Goal: Task Accomplishment & Management: Complete application form

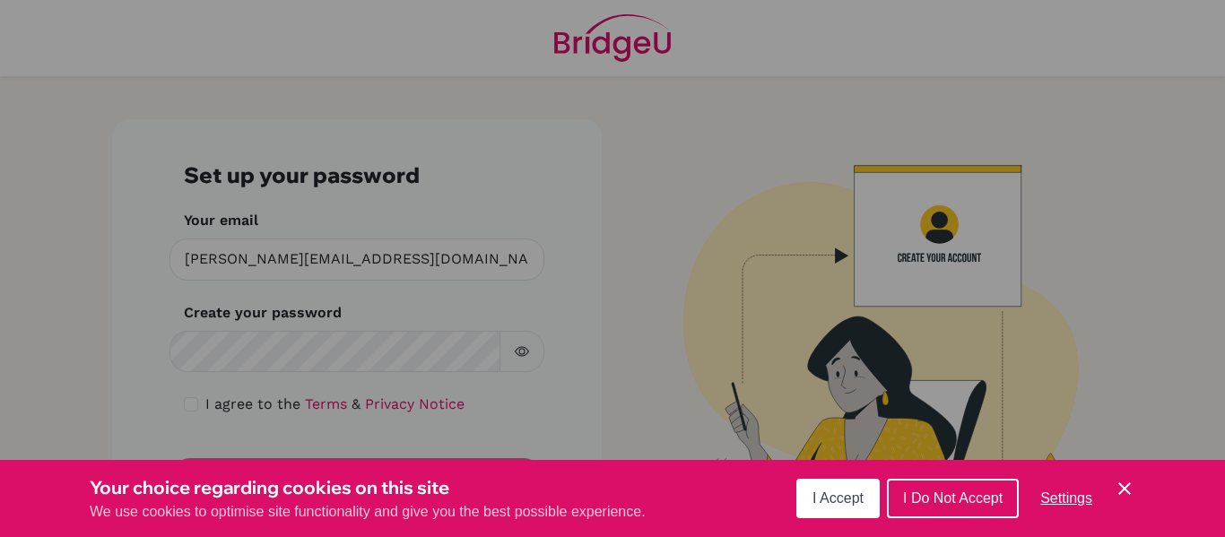
click at [861, 499] on span "I Accept" at bounding box center [837, 497] width 51 height 15
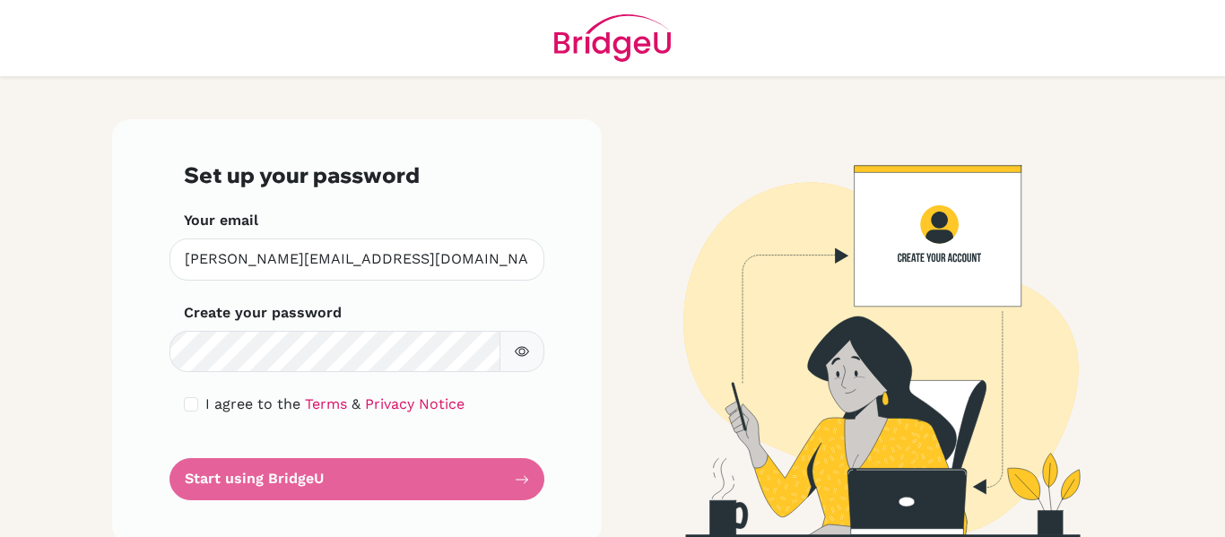
click at [92, 400] on main "Set up your password Your email [EMAIL_ADDRESS][PERSON_NAME][DOMAIN_NAME] Inval…" at bounding box center [612, 268] width 1225 height 537
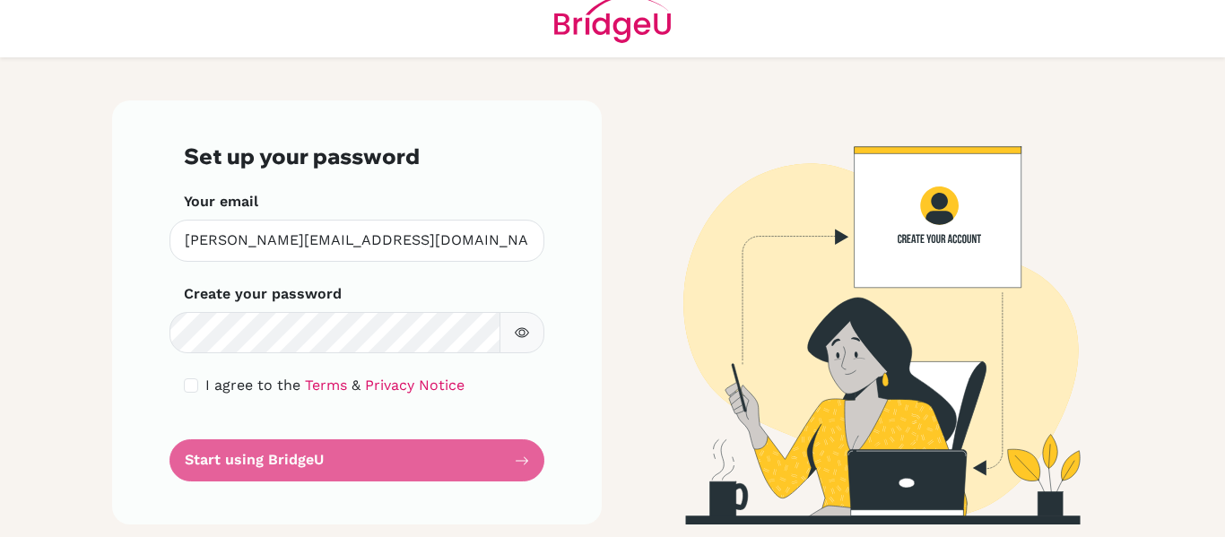
scroll to position [22, 0]
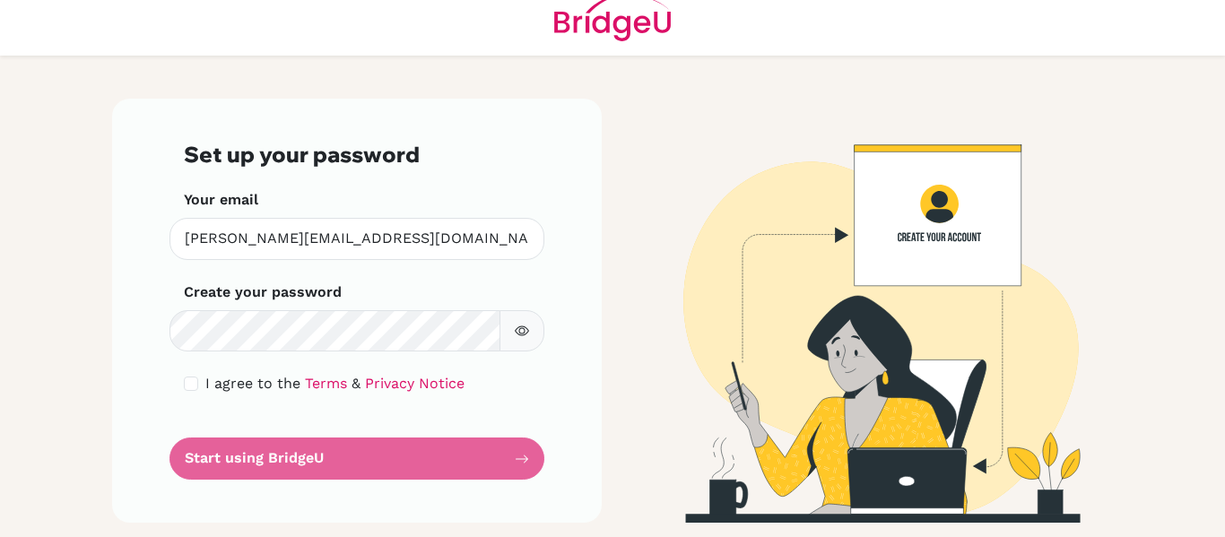
click at [499, 455] on form "Set up your password Your email katy.palacios@pinares.org Invalid email Create …" at bounding box center [357, 311] width 346 height 338
click at [524, 460] on form "Set up your password Your email katy.palacios@pinares.org Invalid email Create …" at bounding box center [357, 311] width 346 height 338
click at [191, 383] on input "checkbox" at bounding box center [191, 384] width 14 height 14
checkbox input "true"
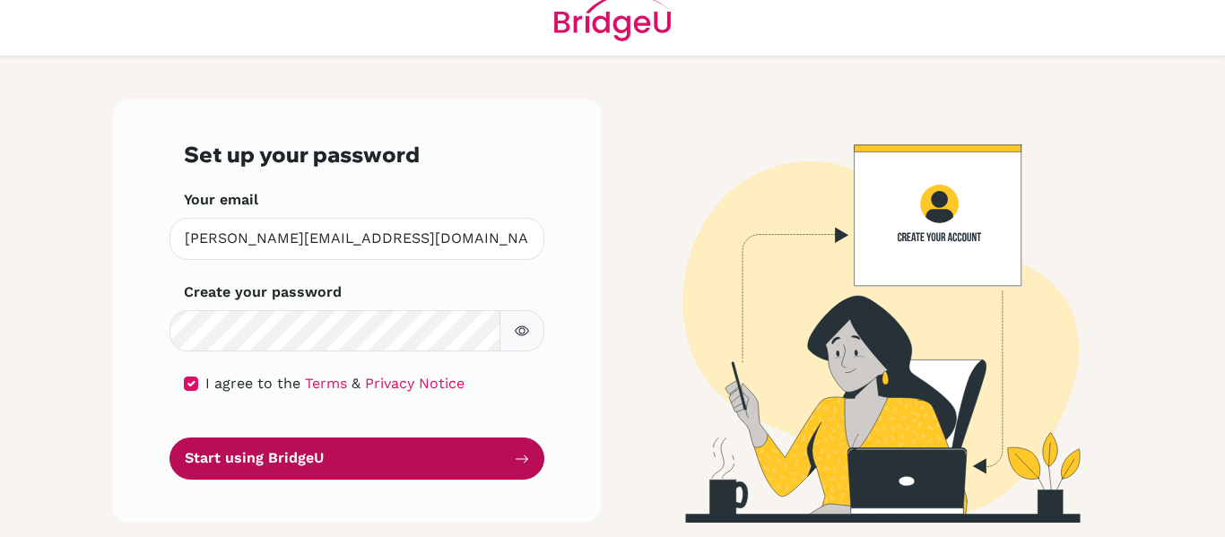
click at [515, 453] on icon "submit" at bounding box center [522, 459] width 14 height 14
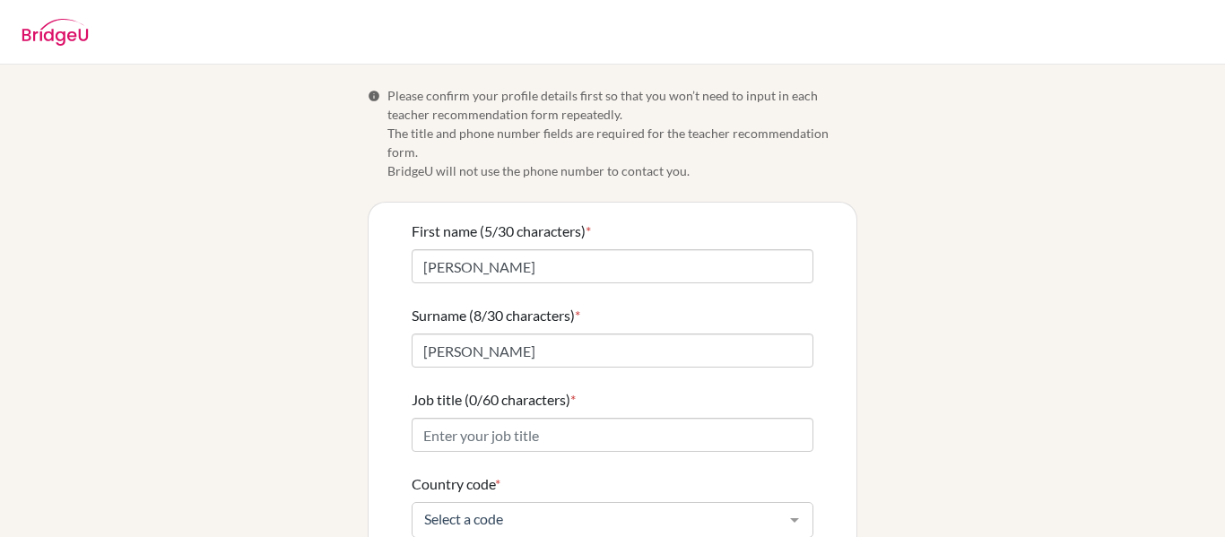
click at [976, 437] on div "Info Please confirm your profile details first so that you won’t need to input …" at bounding box center [612, 442] width 1022 height 713
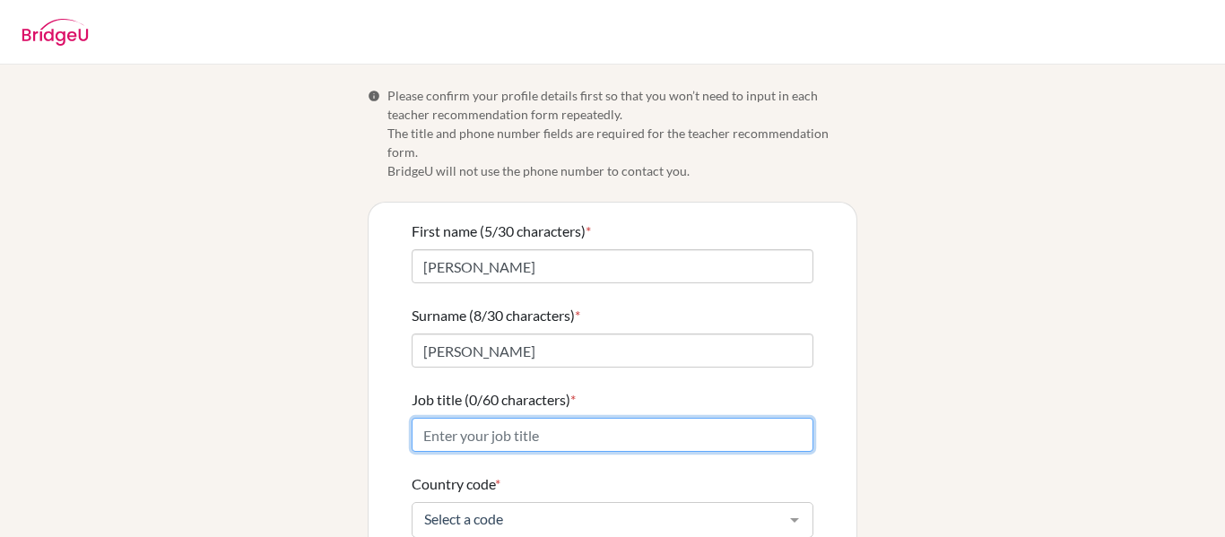
click at [595, 423] on input "Job title (0/60 characters) *" at bounding box center [612, 435] width 402 height 34
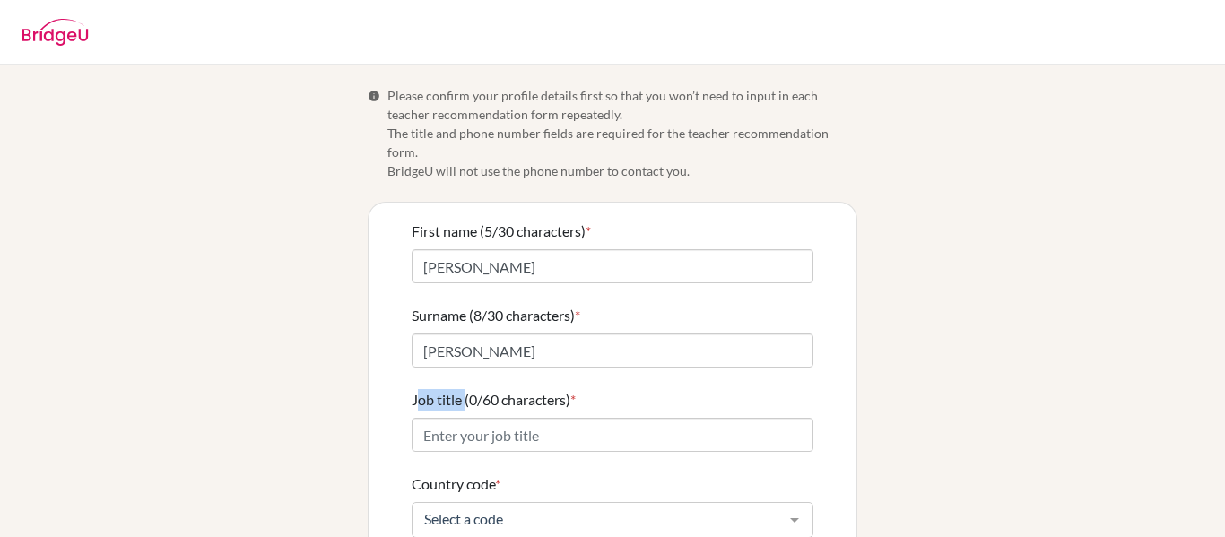
drag, startPoint x: 407, startPoint y: 379, endPoint x: 463, endPoint y: 385, distance: 56.8
click at [463, 385] on div "First name (5/30 characters) * Kathy Surname (8/30 characters) * Palacios Job t…" at bounding box center [612, 500] width 488 height 595
copy label "Job title"
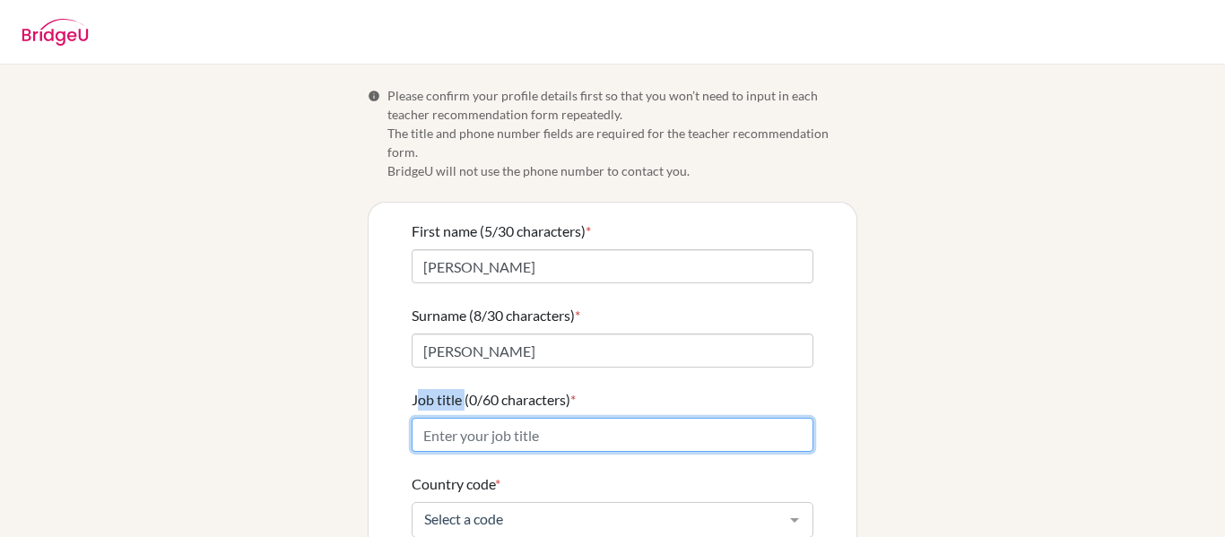
click at [558, 422] on input "Job title (0/60 characters) *" at bounding box center [612, 435] width 402 height 34
paste input "Spanish Teacher"
type input "Spanish Teacher"
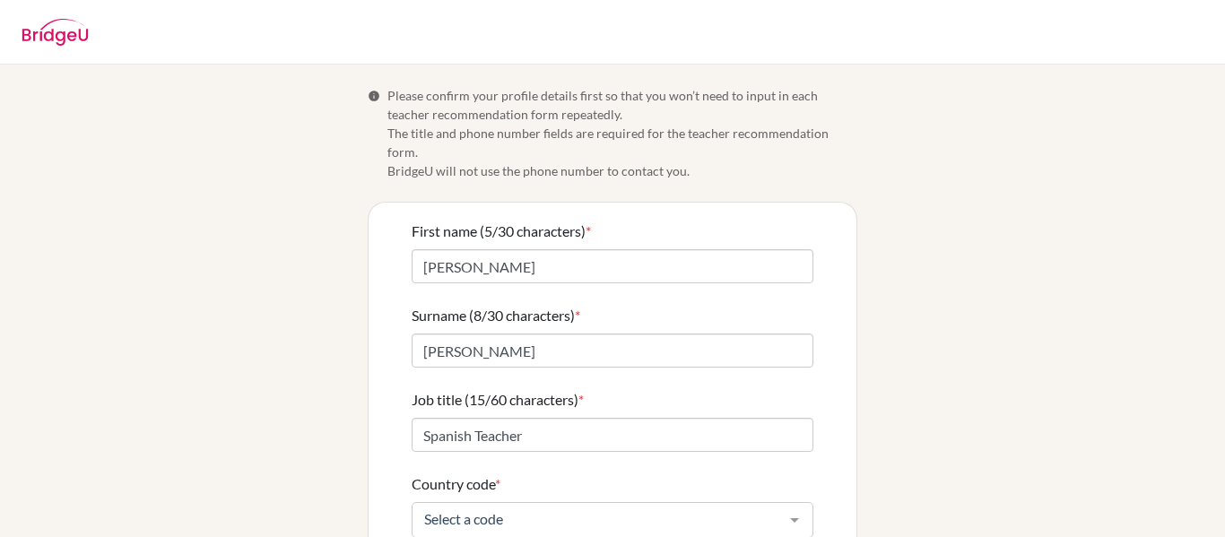
click at [881, 417] on div "Info Please confirm your profile details first so that you won’t need to input …" at bounding box center [612, 442] width 1022 height 713
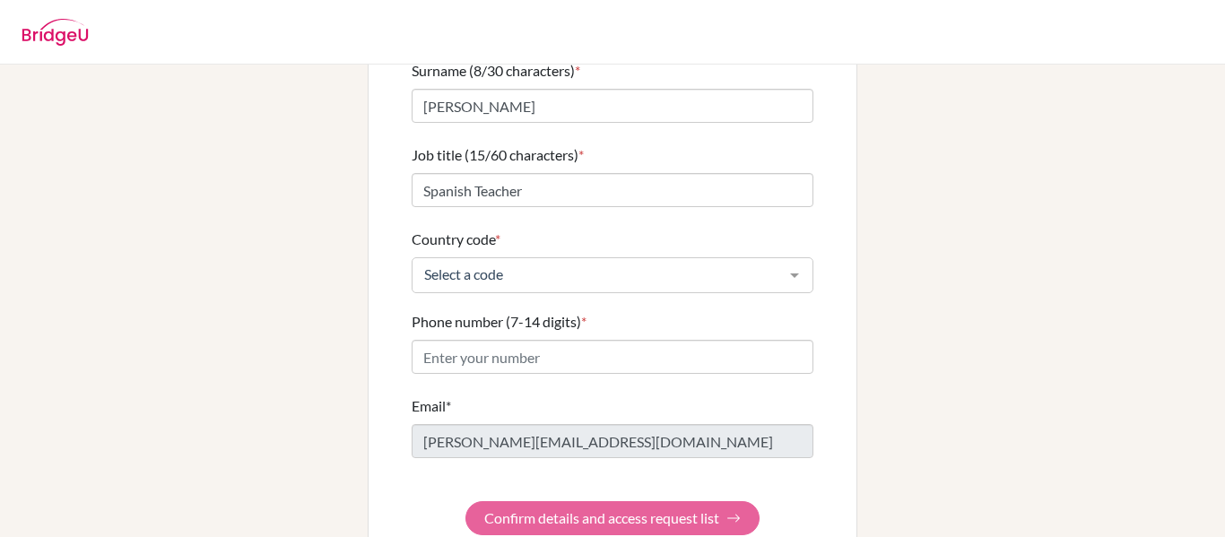
scroll to position [248, 0]
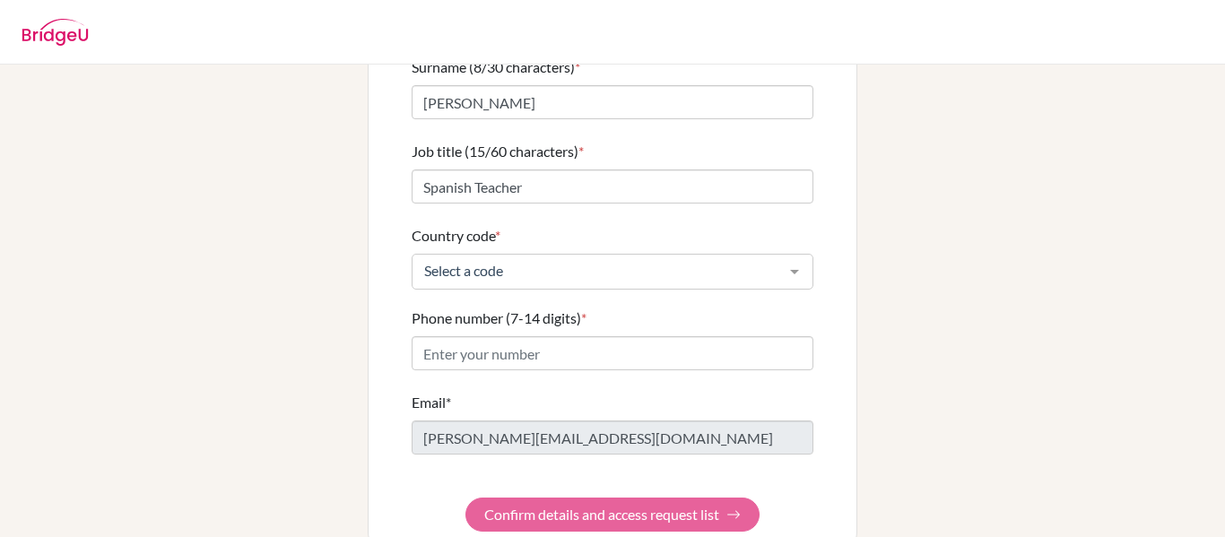
click at [798, 255] on div at bounding box center [794, 272] width 36 height 34
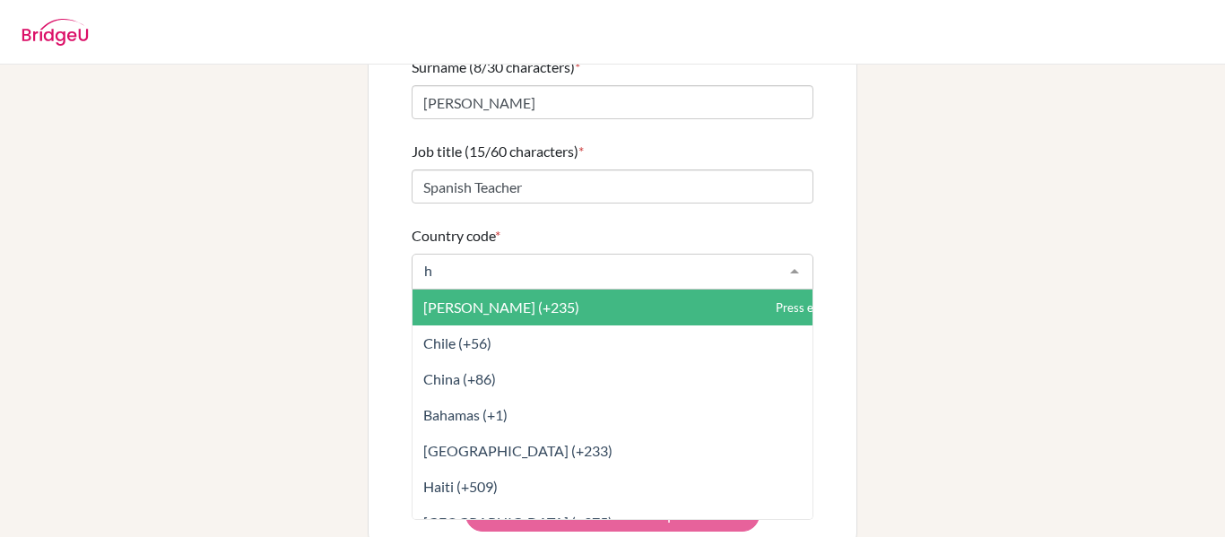
scroll to position [173, 0]
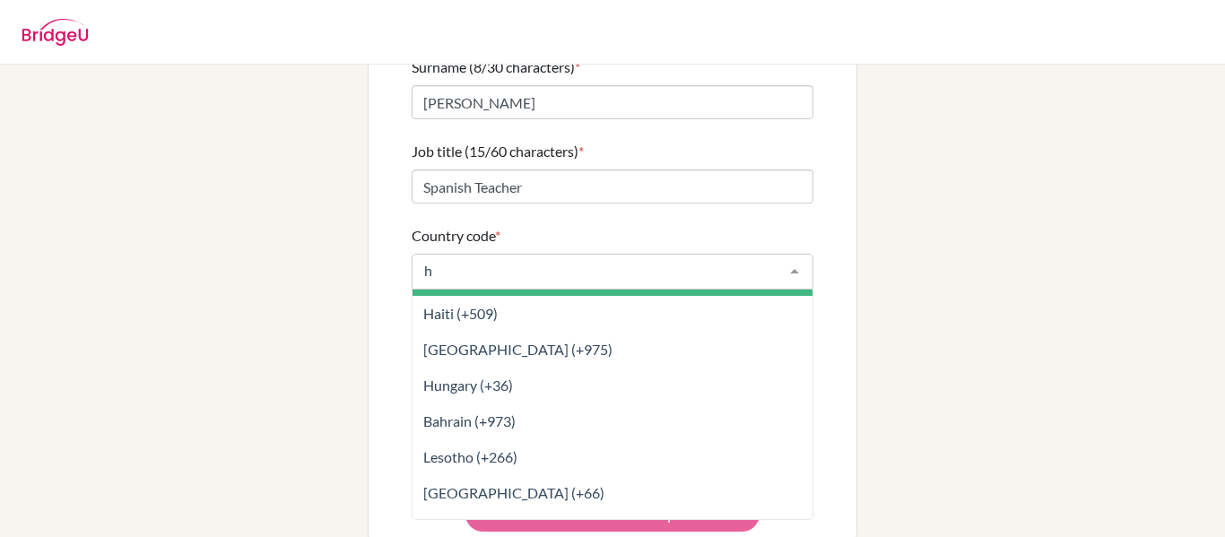
type input "ho"
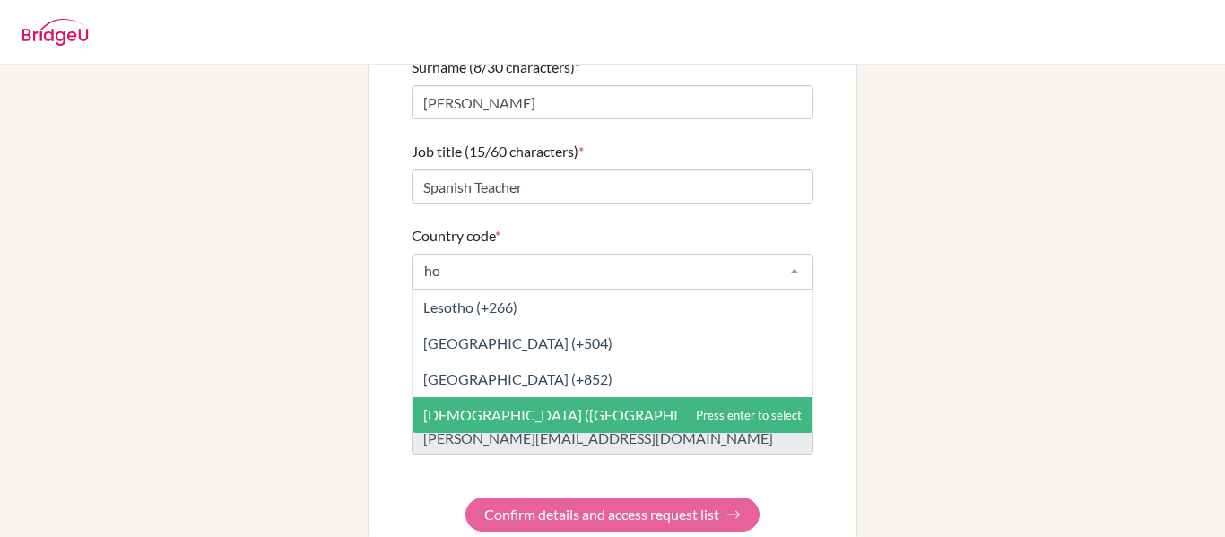
scroll to position [0, 0]
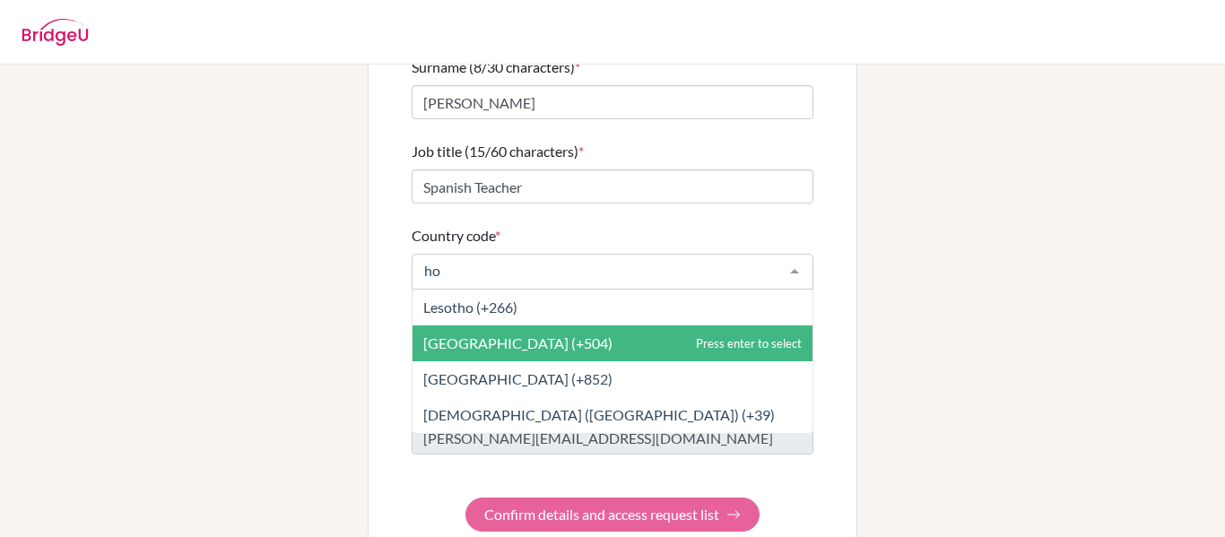
click at [461, 334] on span "Honduras (+504)" at bounding box center [517, 342] width 189 height 17
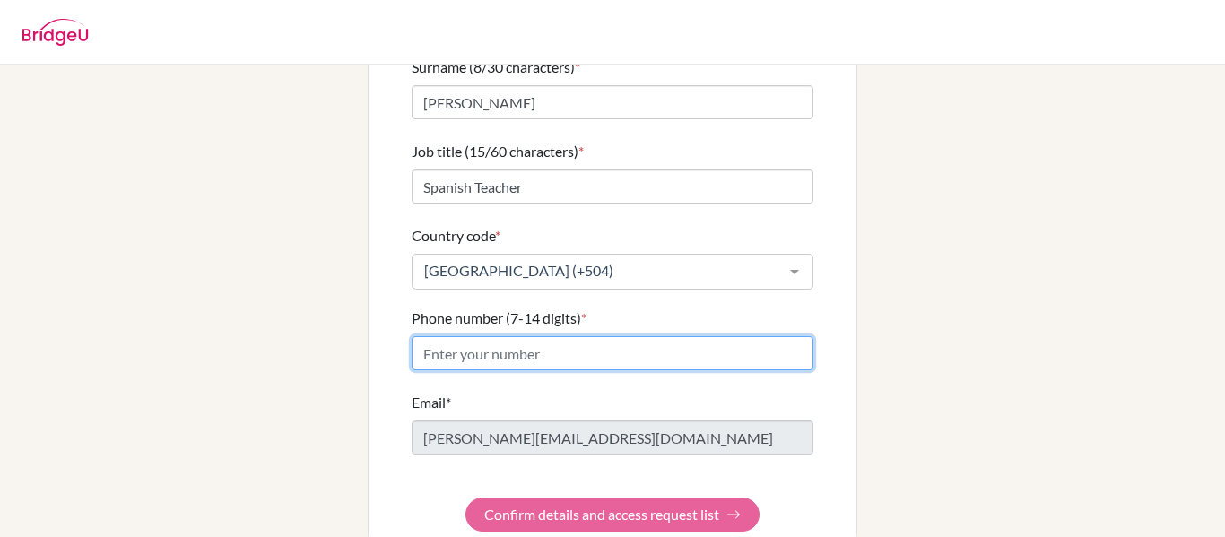
click at [462, 340] on input "Phone number (7-14 digits) *" at bounding box center [612, 353] width 402 height 34
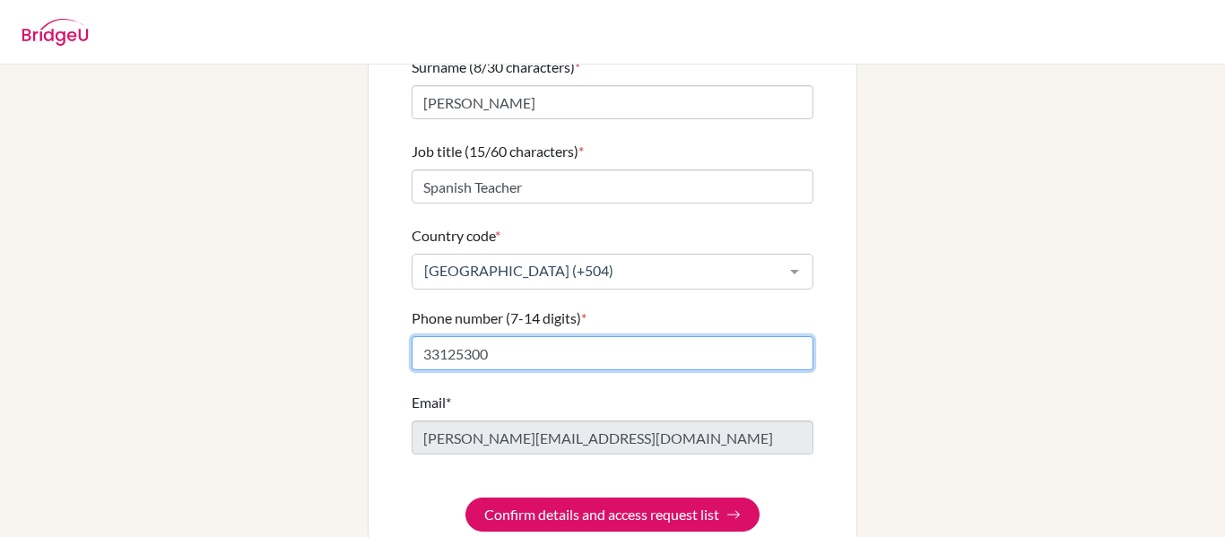
type input "33125300"
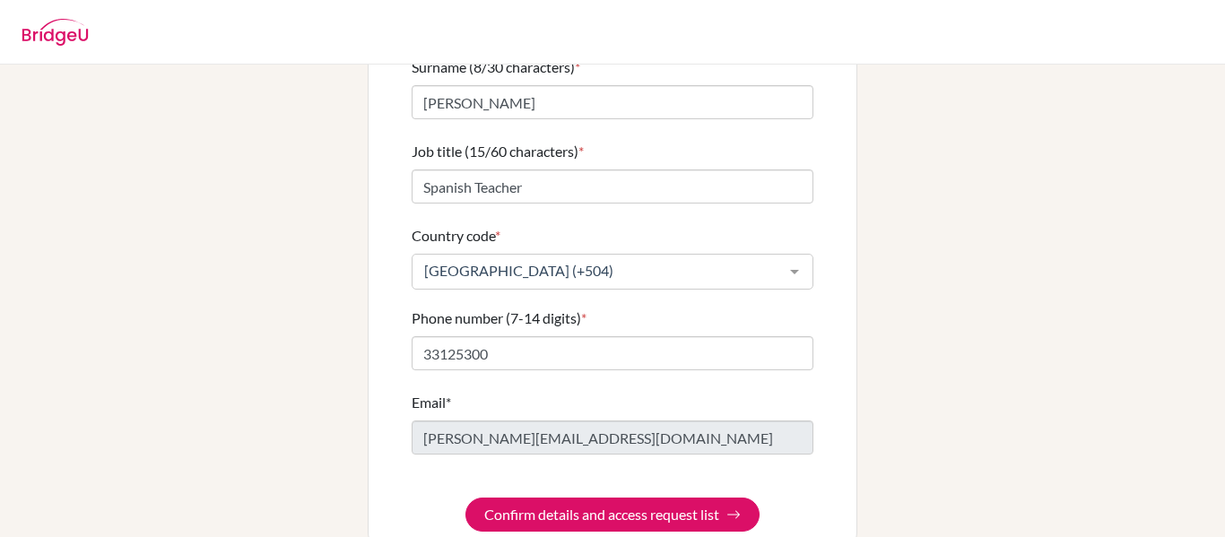
click at [1096, 412] on div "Info Please confirm your profile details first so that you won’t need to input …" at bounding box center [612, 194] width 1022 height 713
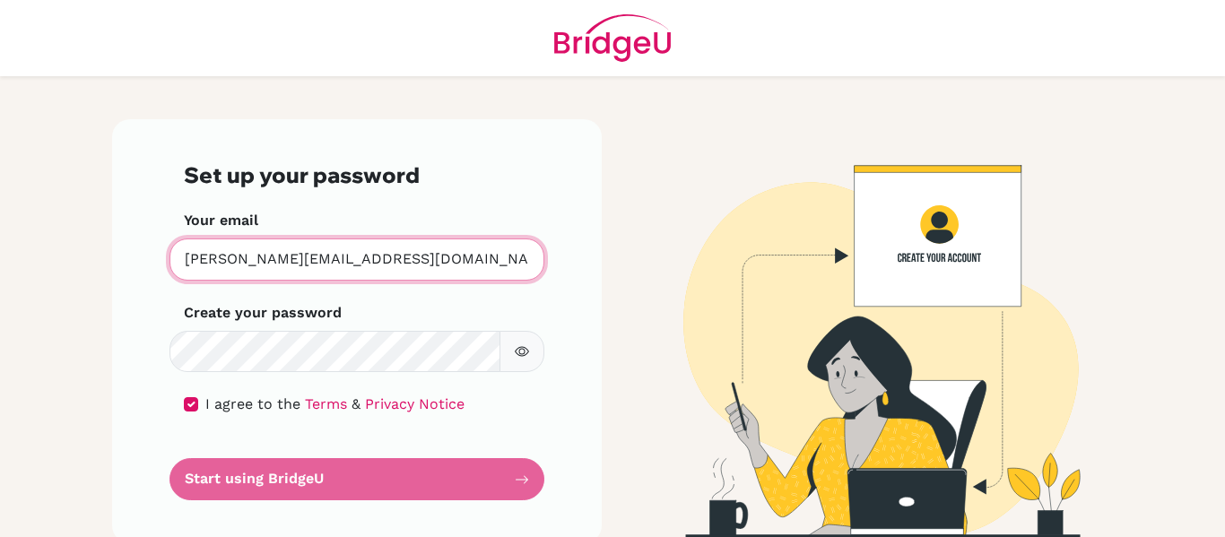
click at [207, 264] on input "[PERSON_NAME][EMAIL_ADDRESS][DOMAIN_NAME]" at bounding box center [356, 259] width 375 height 42
type input "kathy.palacios@pinares.org"
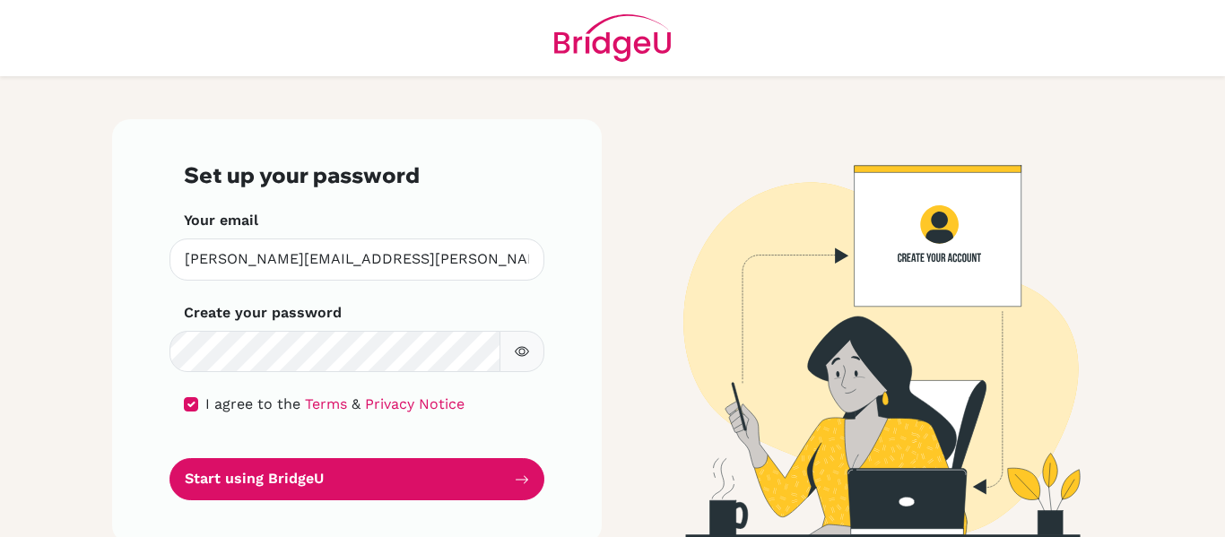
click at [147, 408] on div "Set up your password Your email kathy.palacios@pinares.org Invalid email Create…" at bounding box center [356, 331] width 489 height 424
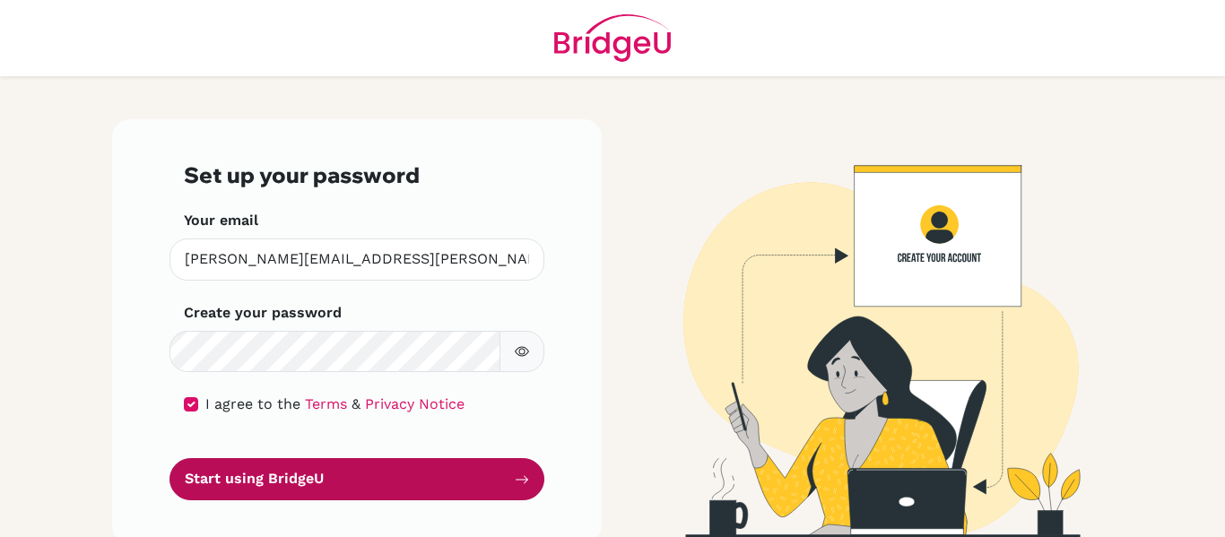
click at [309, 487] on button "Start using BridgeU" at bounding box center [356, 479] width 375 height 42
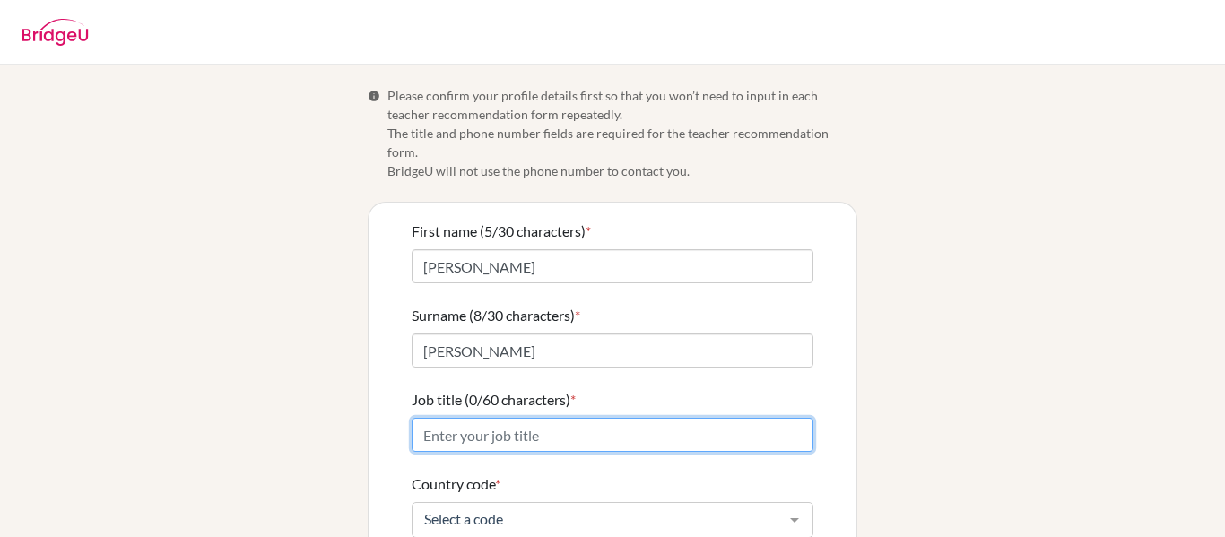
click at [566, 418] on input "Job title (0/60 characters) *" at bounding box center [612, 435] width 402 height 34
paste input "Spanish Teacher"
type input "Spanish Teacher"
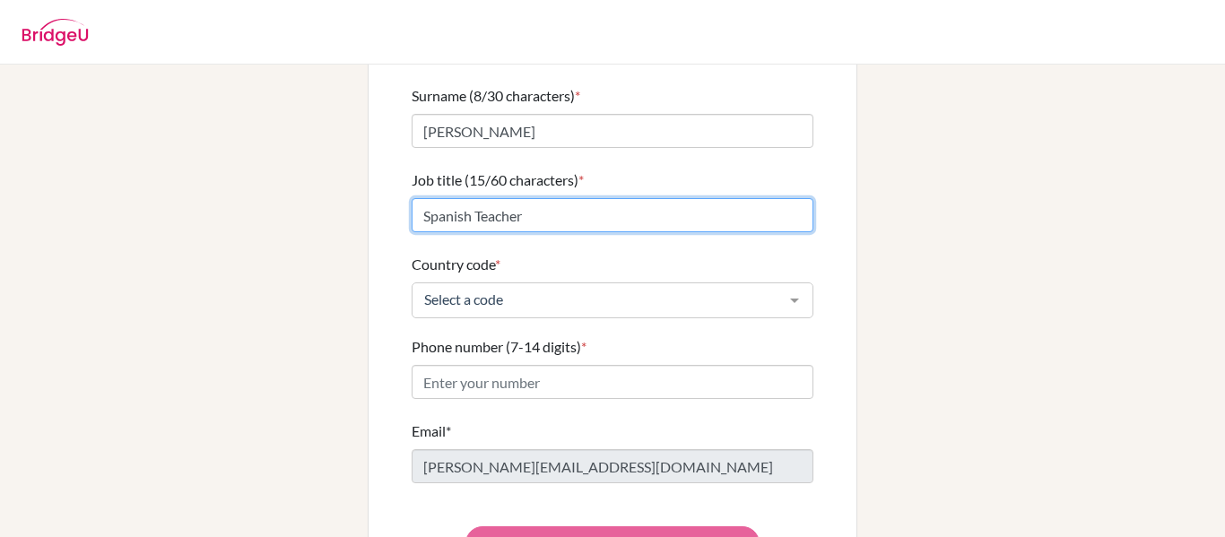
scroll to position [222, 0]
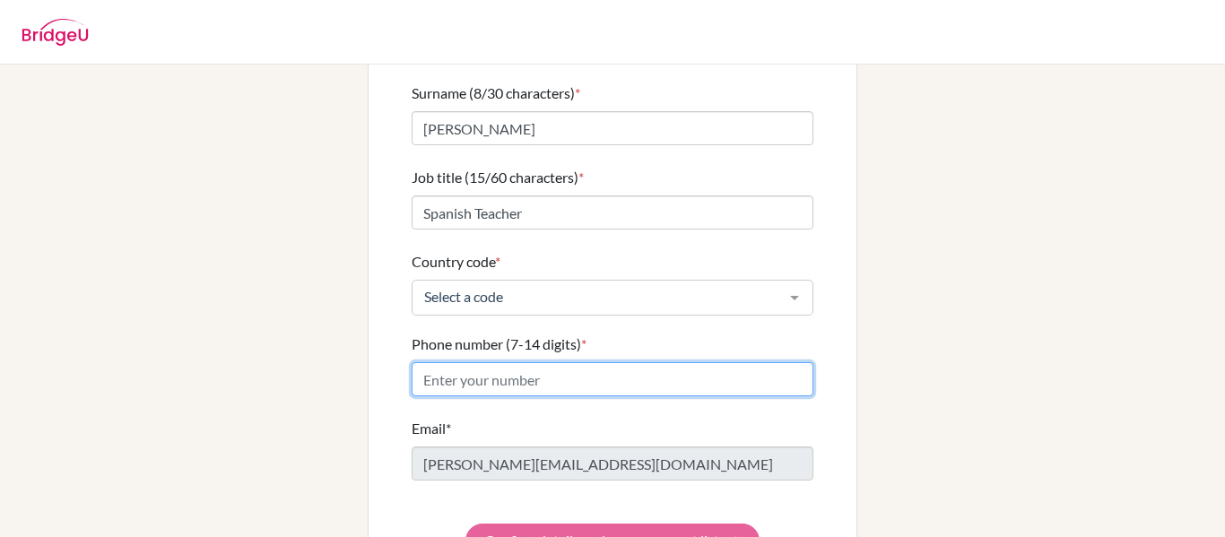
click at [666, 362] on input "Phone number (7-14 digits) *" at bounding box center [612, 379] width 402 height 34
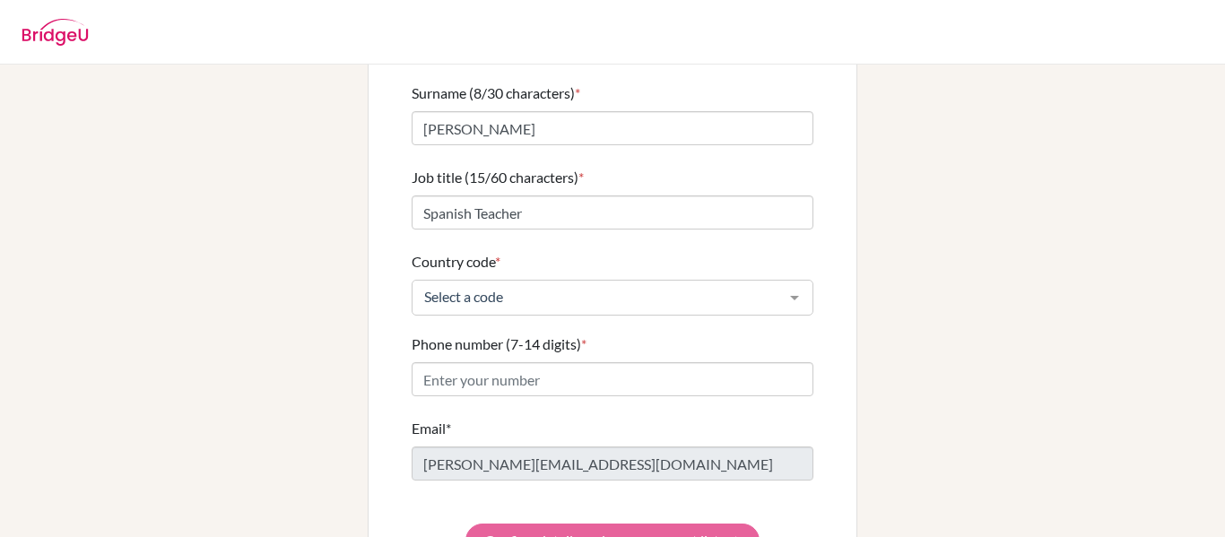
click at [701, 287] on div "Select a code" at bounding box center [612, 298] width 402 height 36
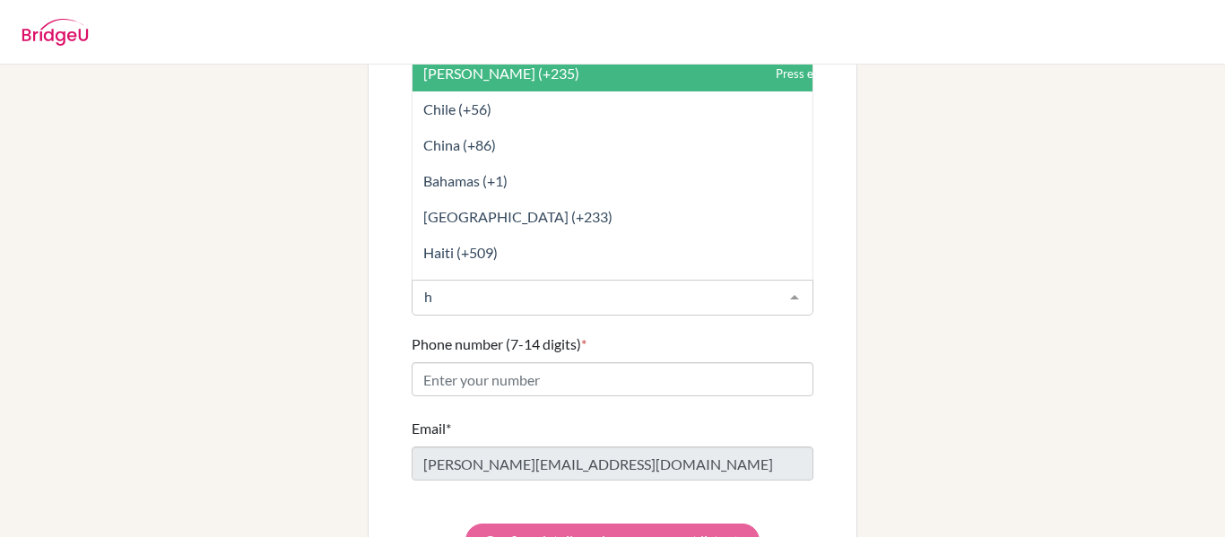
type input "ho"
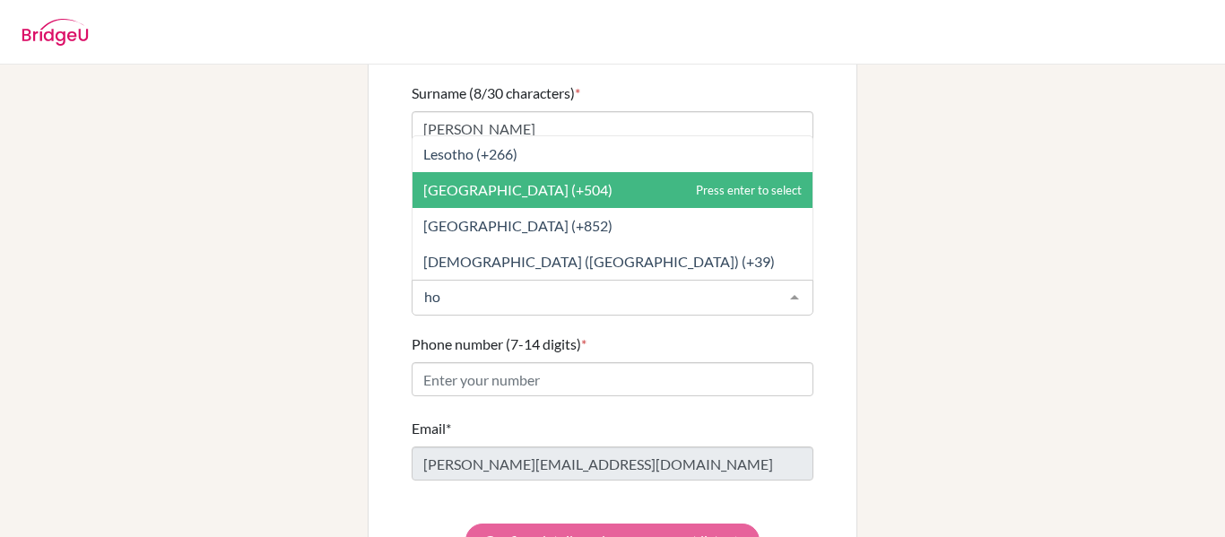
click at [611, 172] on span "[GEOGRAPHIC_DATA] (+504)" at bounding box center [612, 190] width 400 height 36
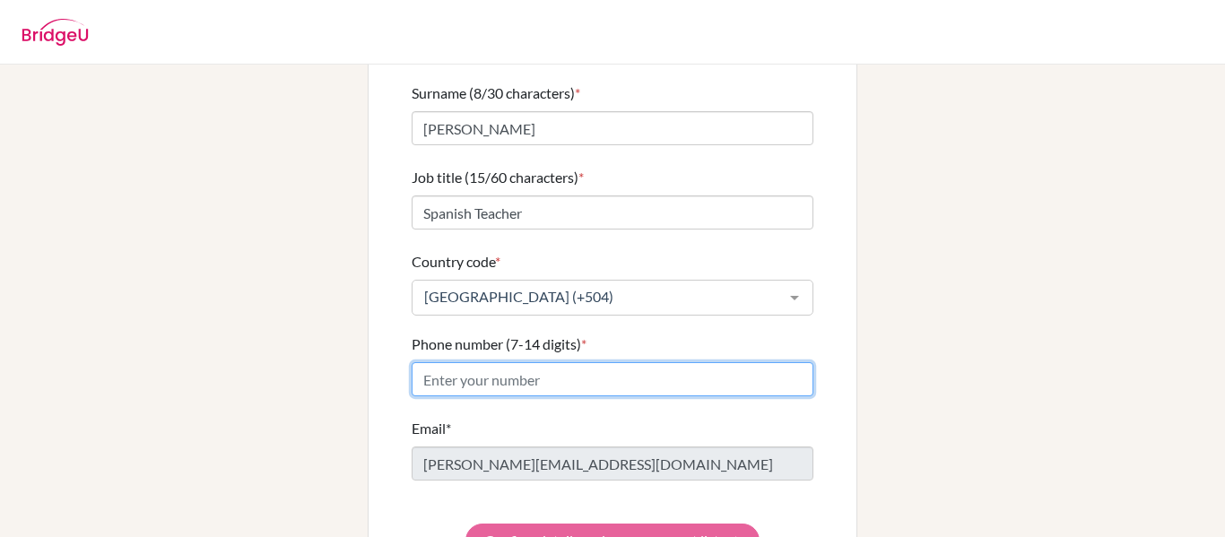
click at [603, 363] on input "Phone number (7-14 digits) *" at bounding box center [612, 379] width 402 height 34
type input "33125300"
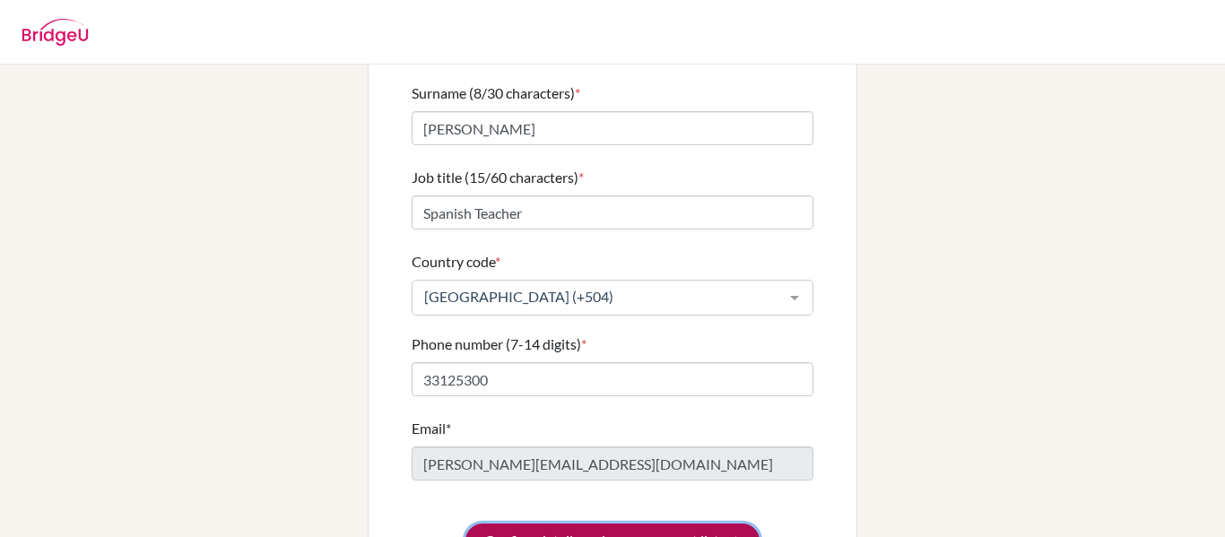
click at [712, 524] on button "Confirm details and access request list" at bounding box center [612, 541] width 294 height 34
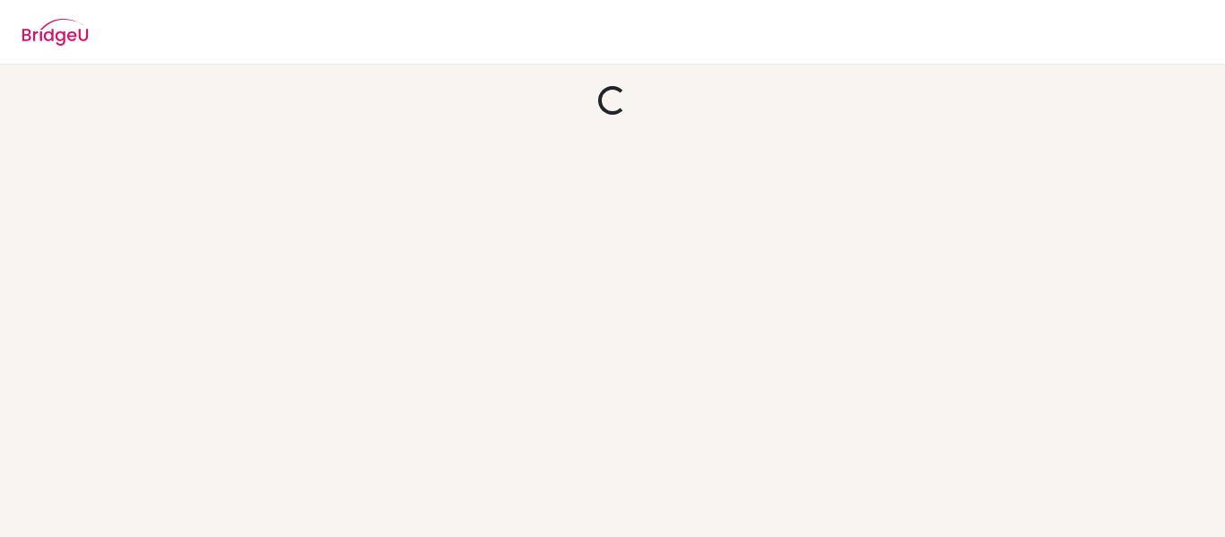
scroll to position [0, 0]
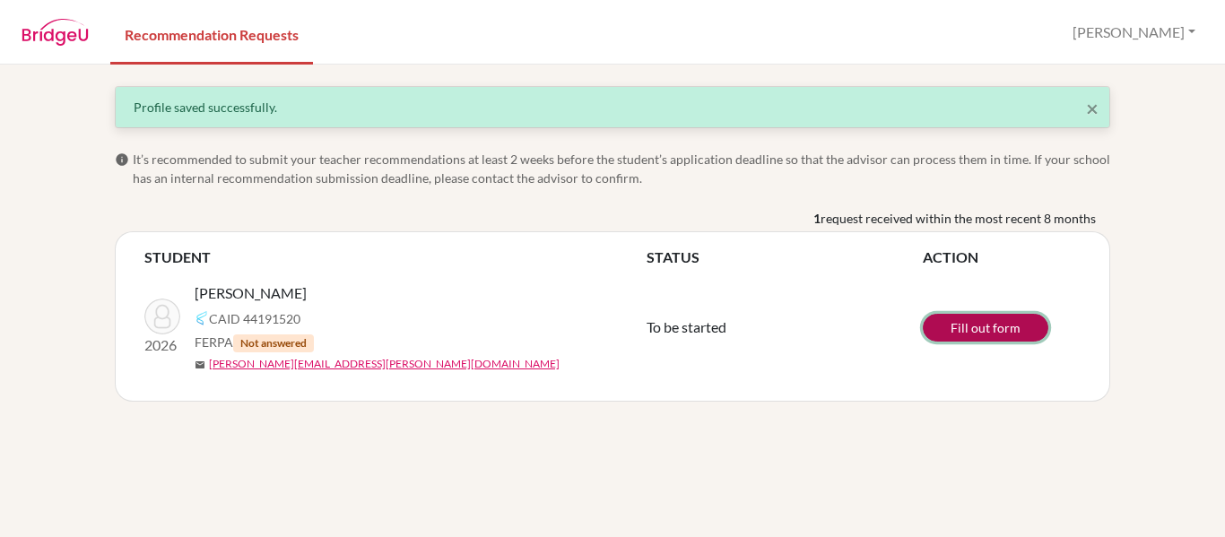
click at [991, 325] on link "Fill out form" at bounding box center [985, 328] width 126 height 28
